Goal: Information Seeking & Learning: Find specific fact

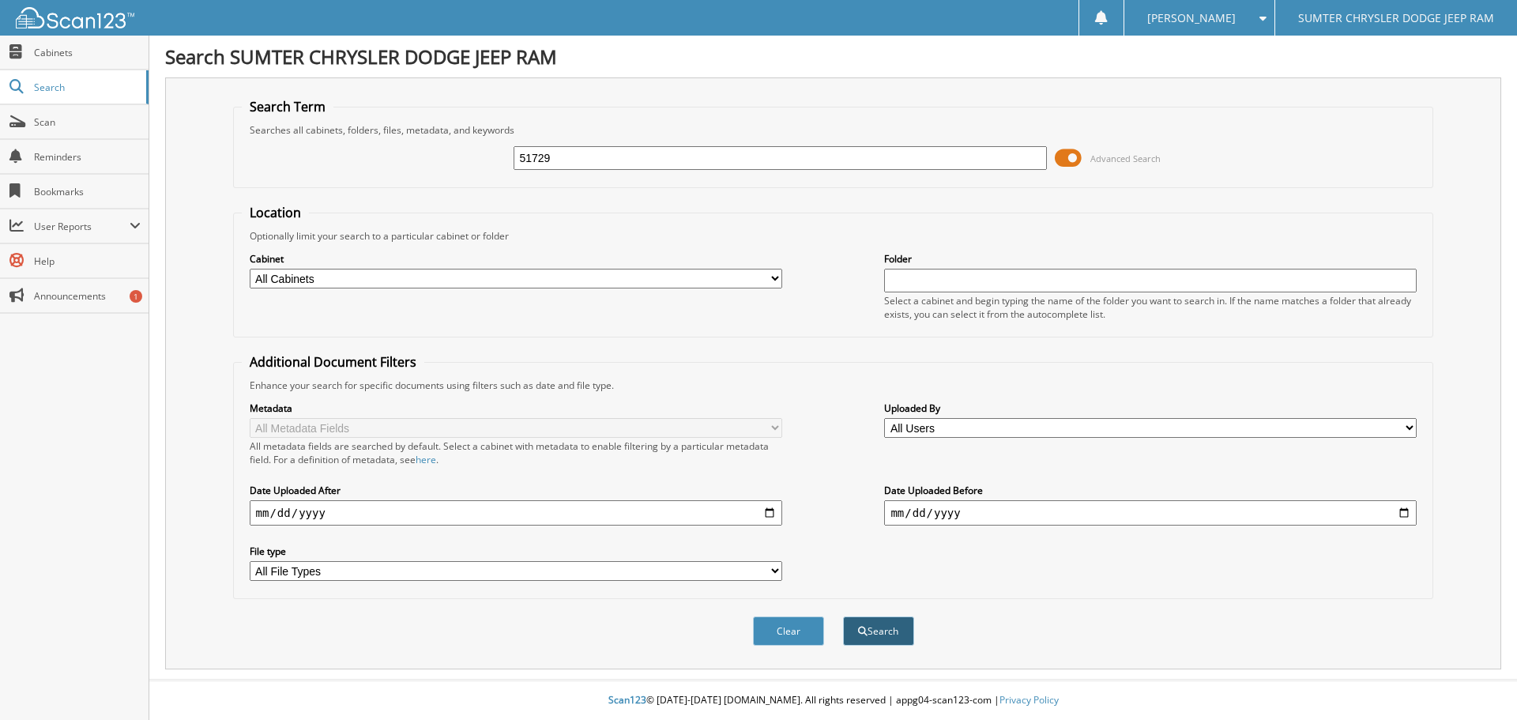
type input "51729"
click at [884, 631] on button "Search" at bounding box center [878, 630] width 71 height 29
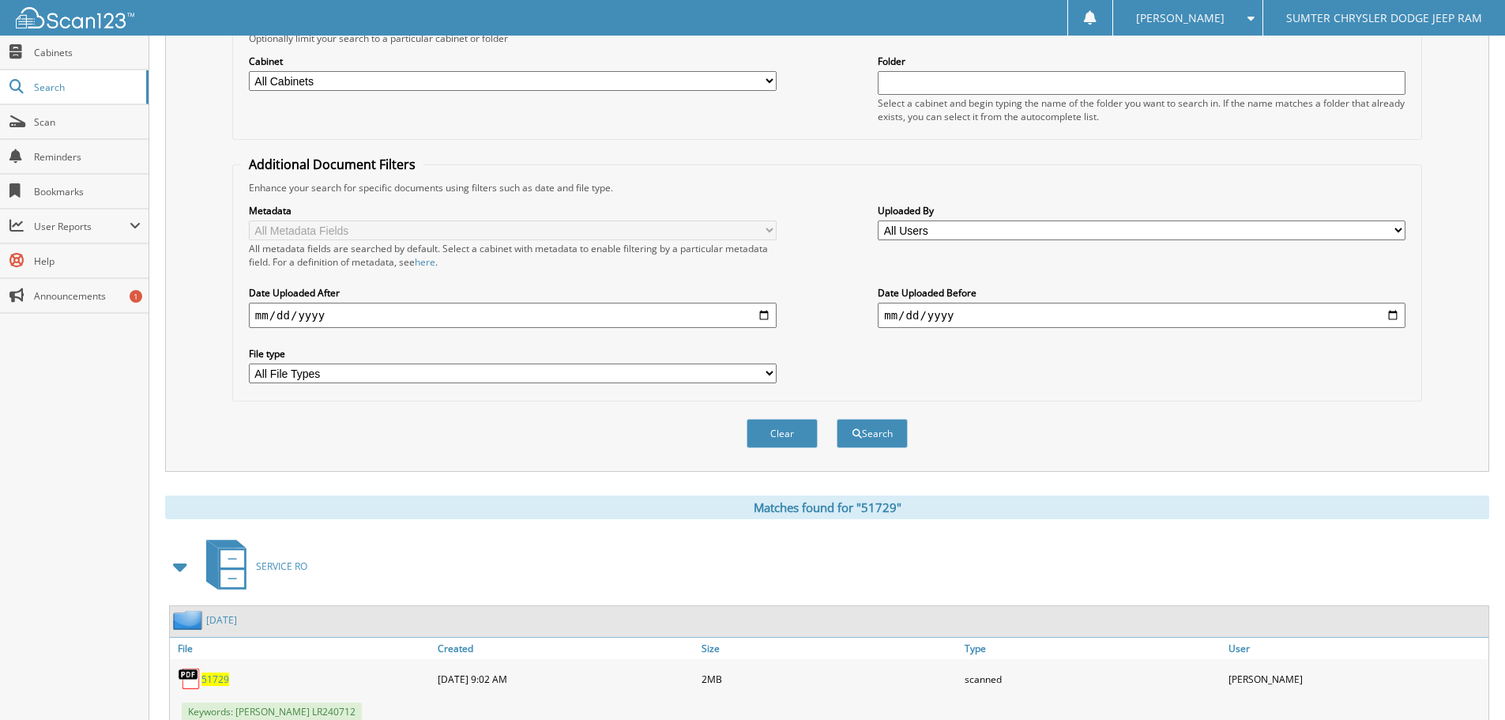
scroll to position [251, 0]
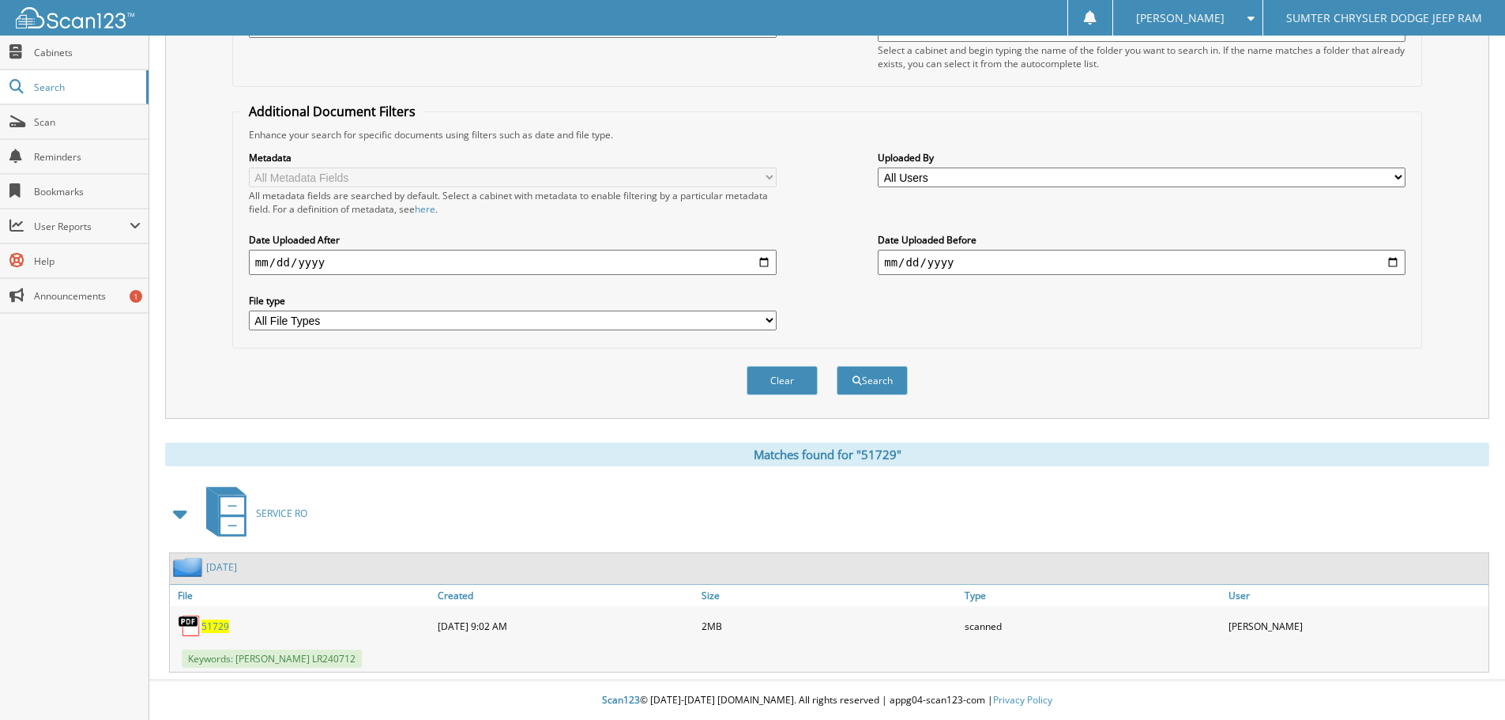
click at [212, 628] on span "51729" at bounding box center [215, 625] width 28 height 13
